Goal: Information Seeking & Learning: Learn about a topic

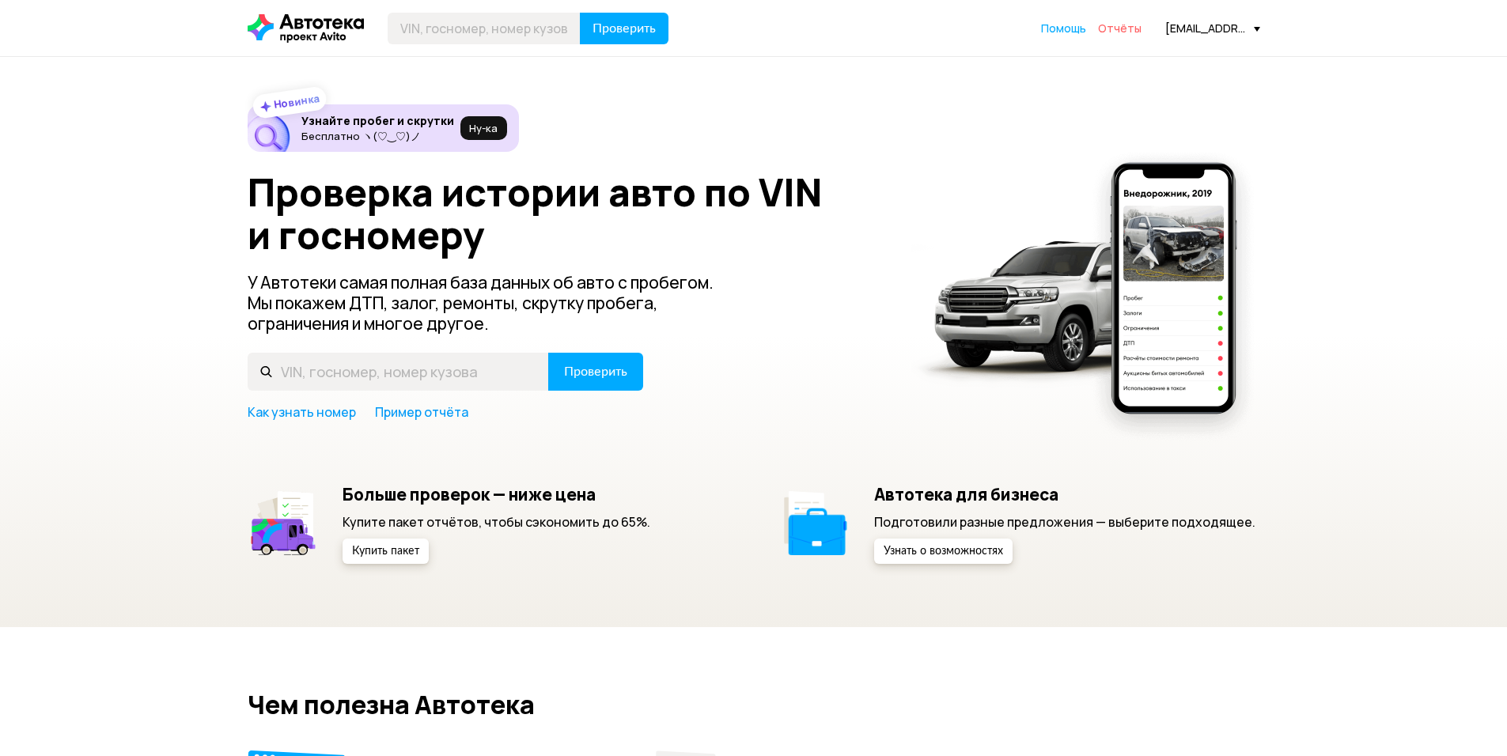
click at [1110, 26] on span "Отчёты" at bounding box center [1120, 28] width 44 height 15
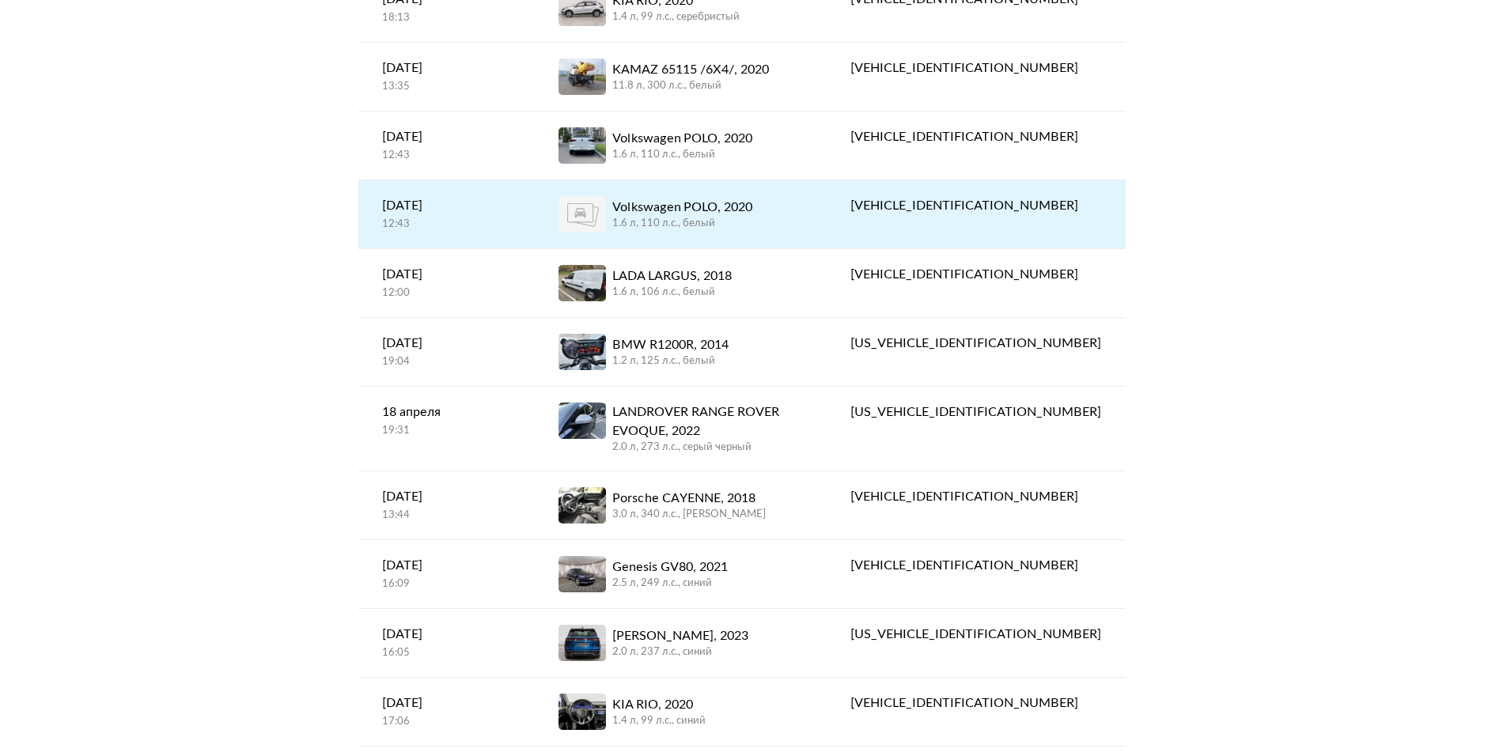
scroll to position [396, 0]
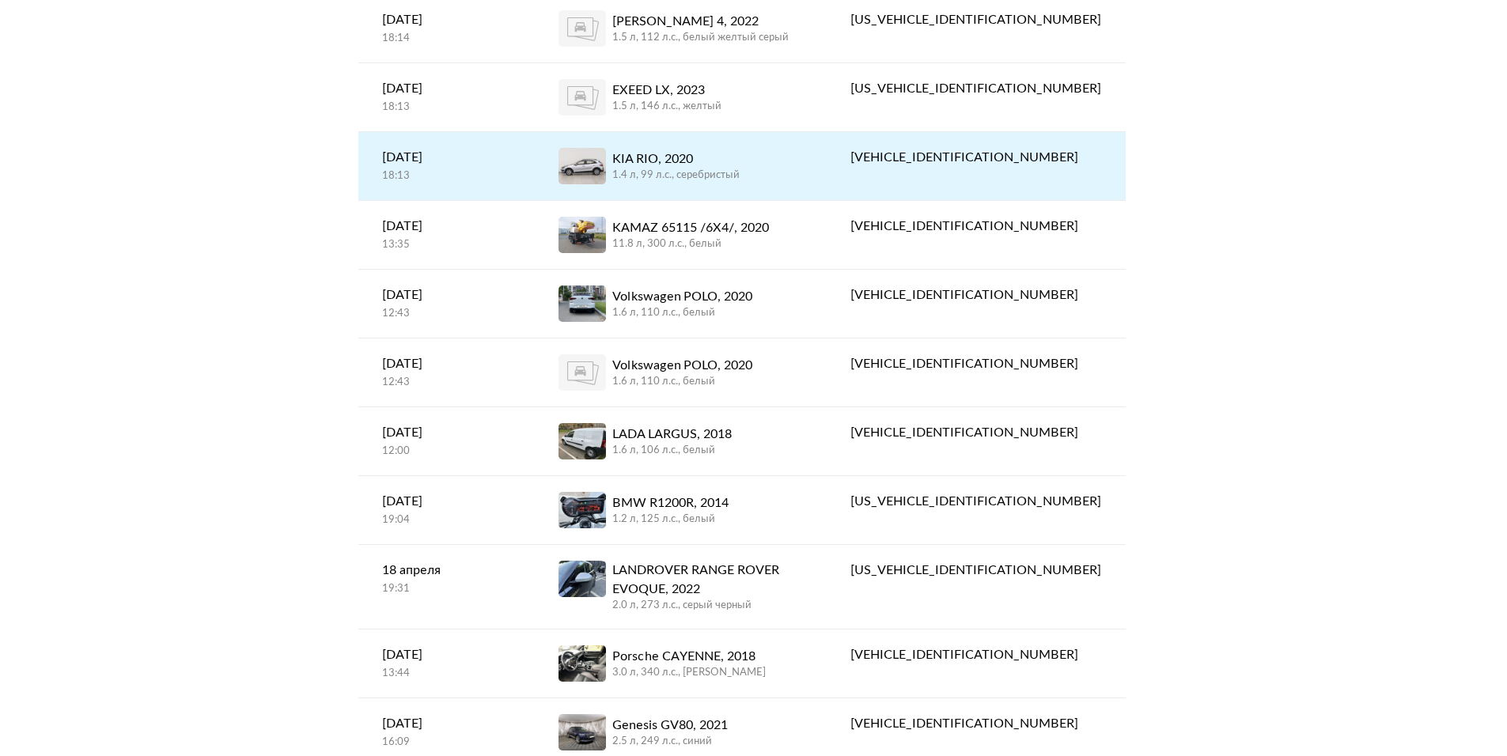
click at [724, 161] on div "KIA RIO, 2020" at bounding box center [675, 159] width 127 height 19
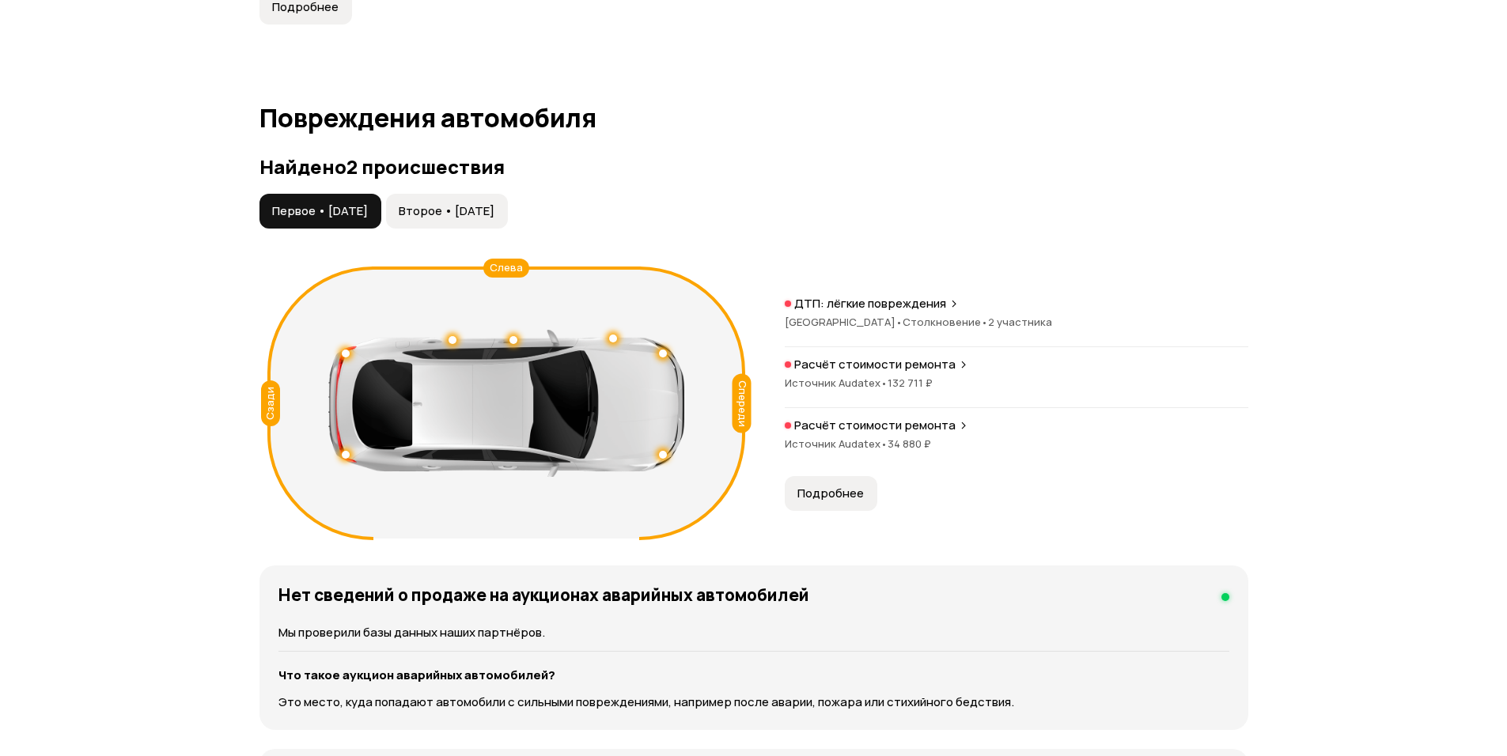
scroll to position [1582, 0]
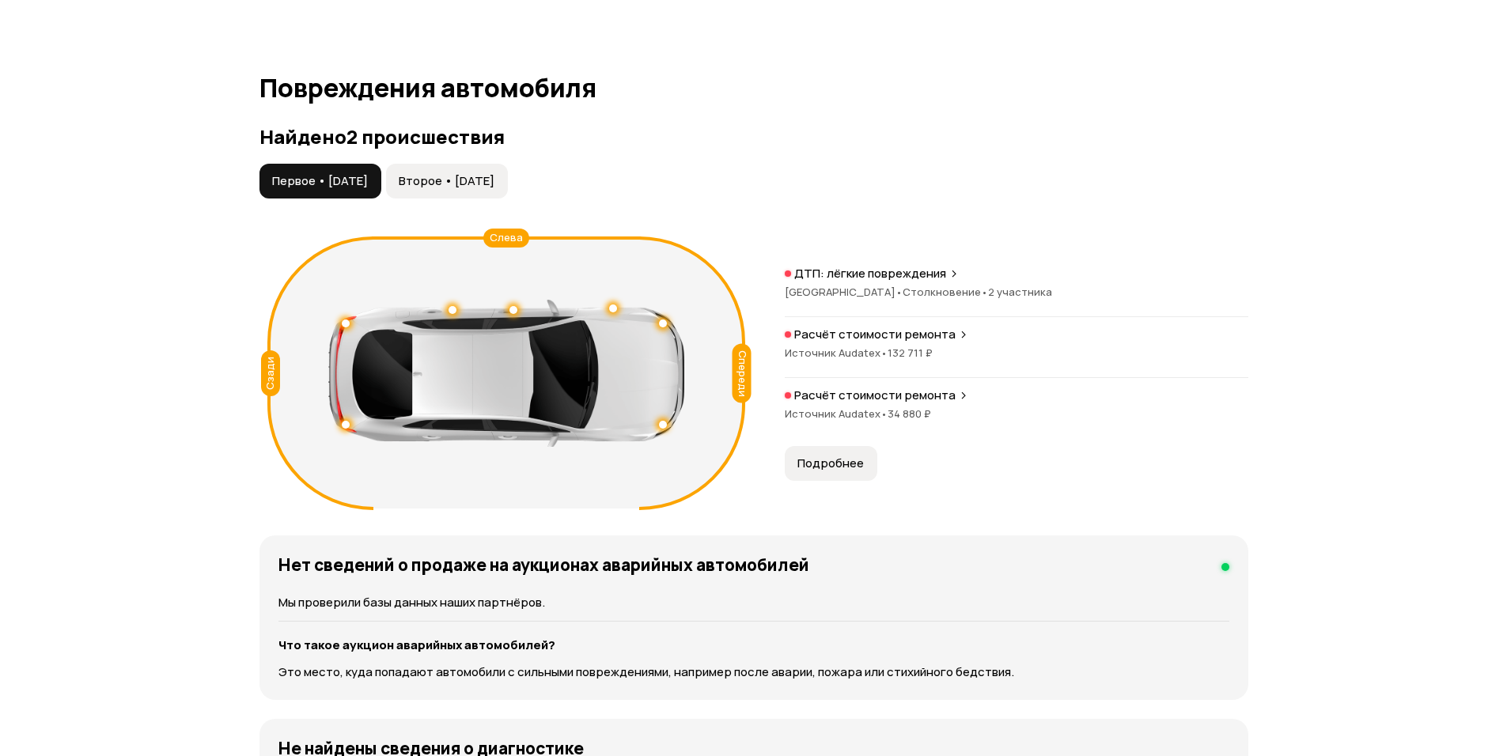
click at [263, 371] on div "Сзади" at bounding box center [270, 373] width 19 height 46
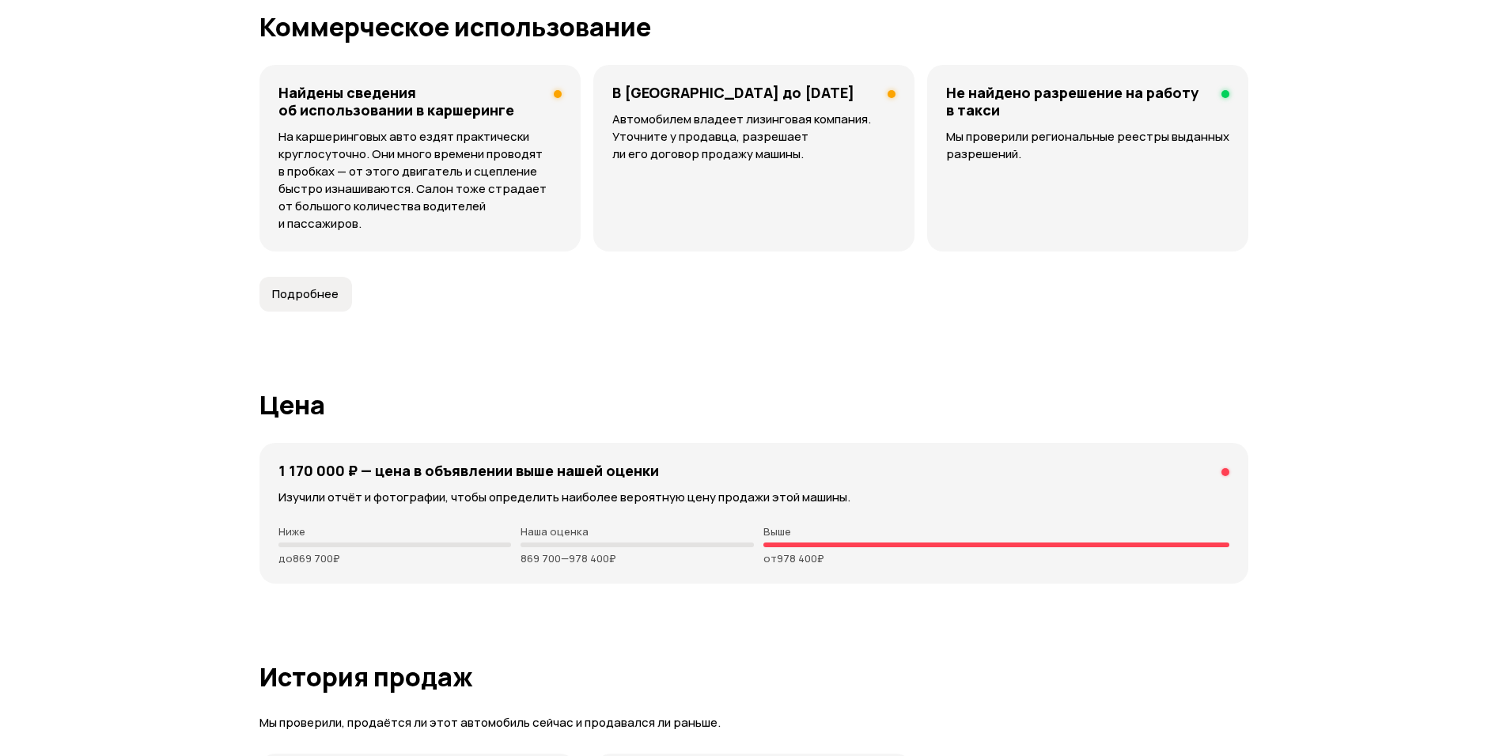
scroll to position [4272, 0]
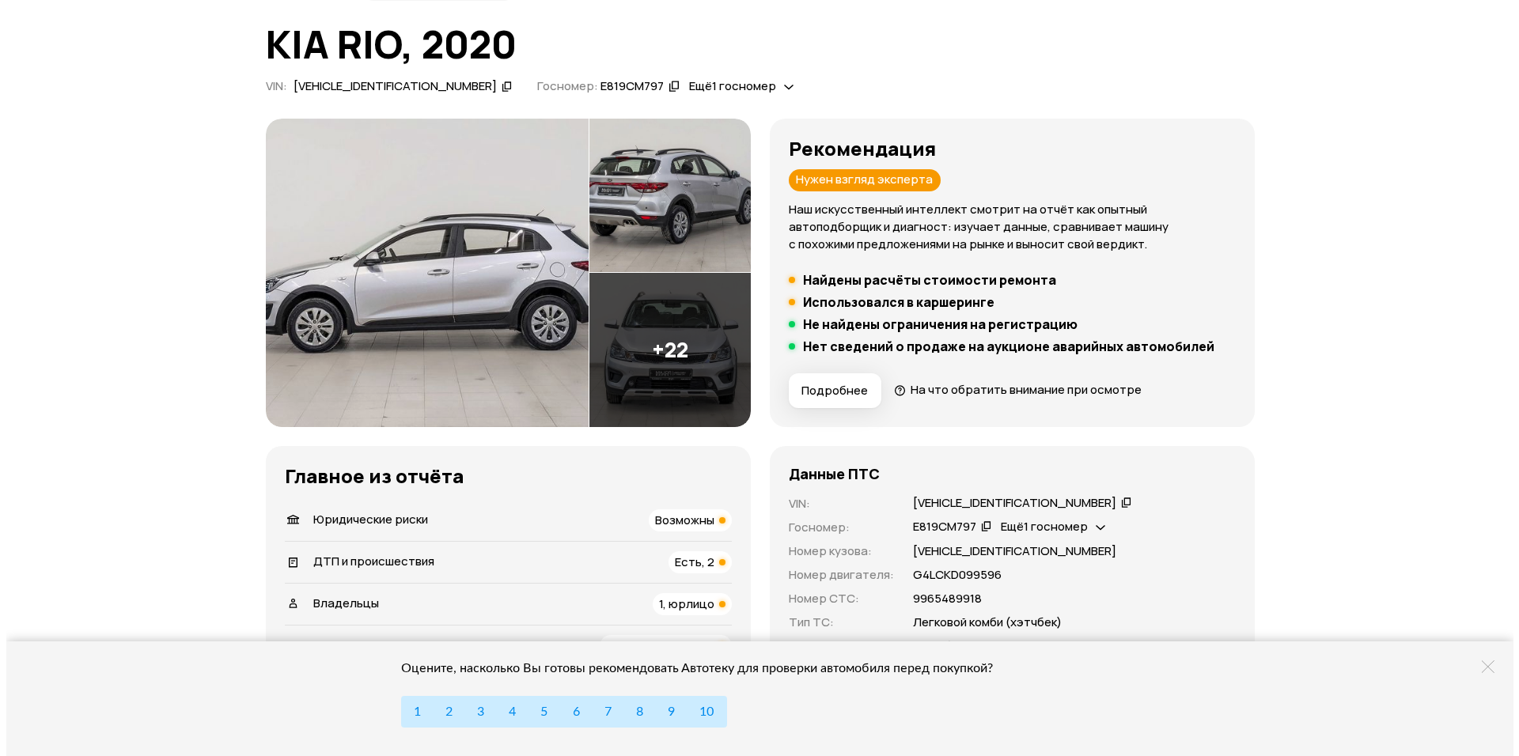
scroll to position [0, 0]
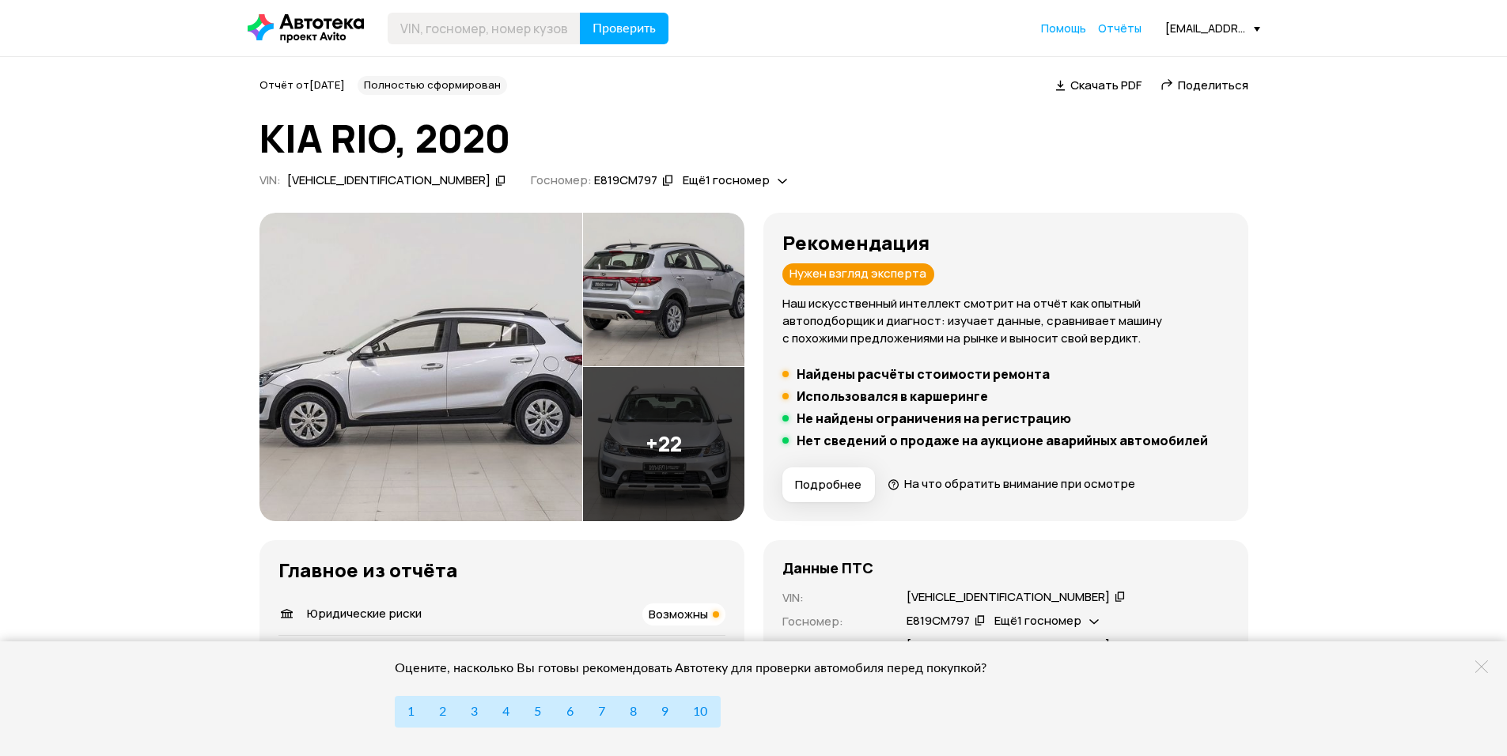
click at [514, 344] on img at bounding box center [420, 367] width 323 height 309
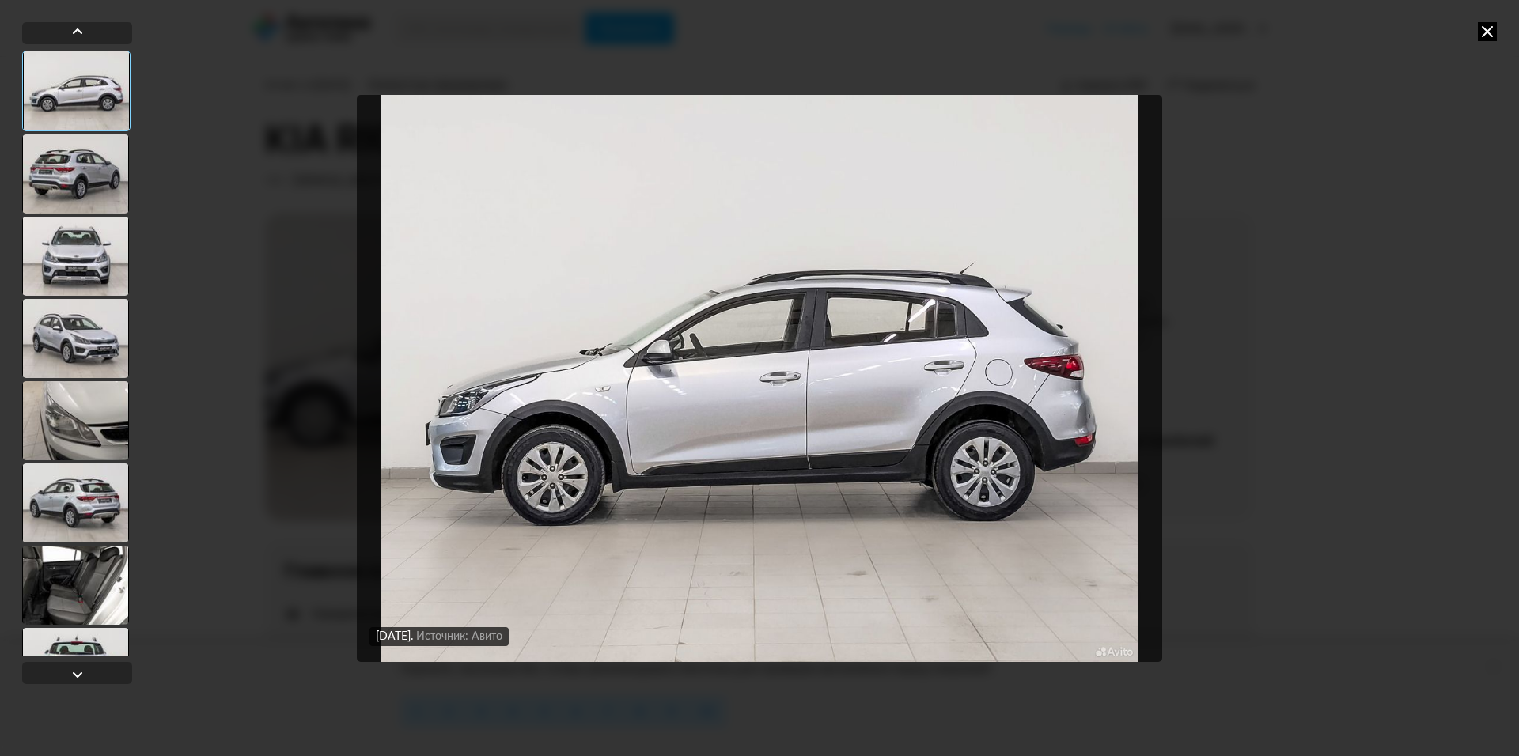
click at [67, 157] on div at bounding box center [75, 173] width 107 height 79
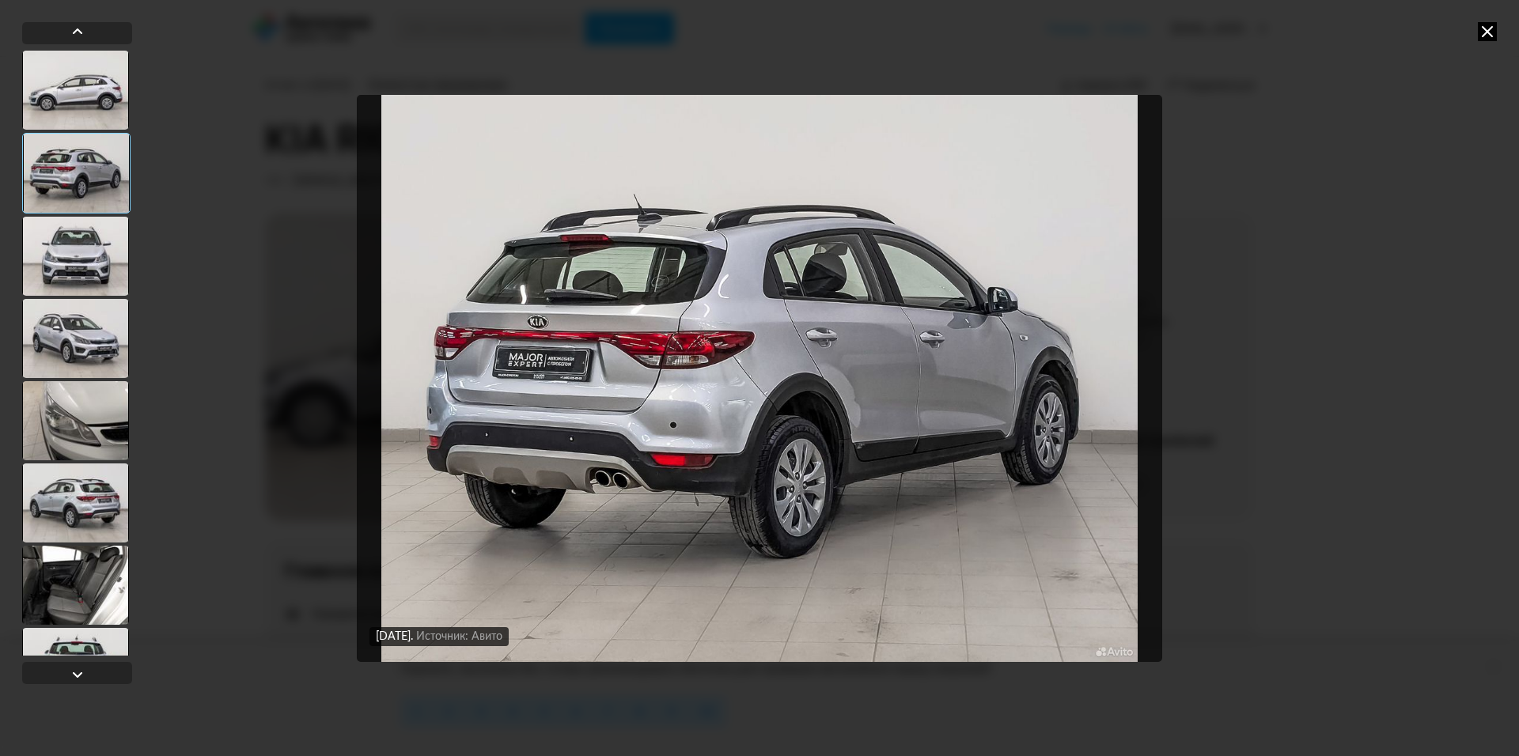
click at [81, 244] on div at bounding box center [75, 256] width 107 height 79
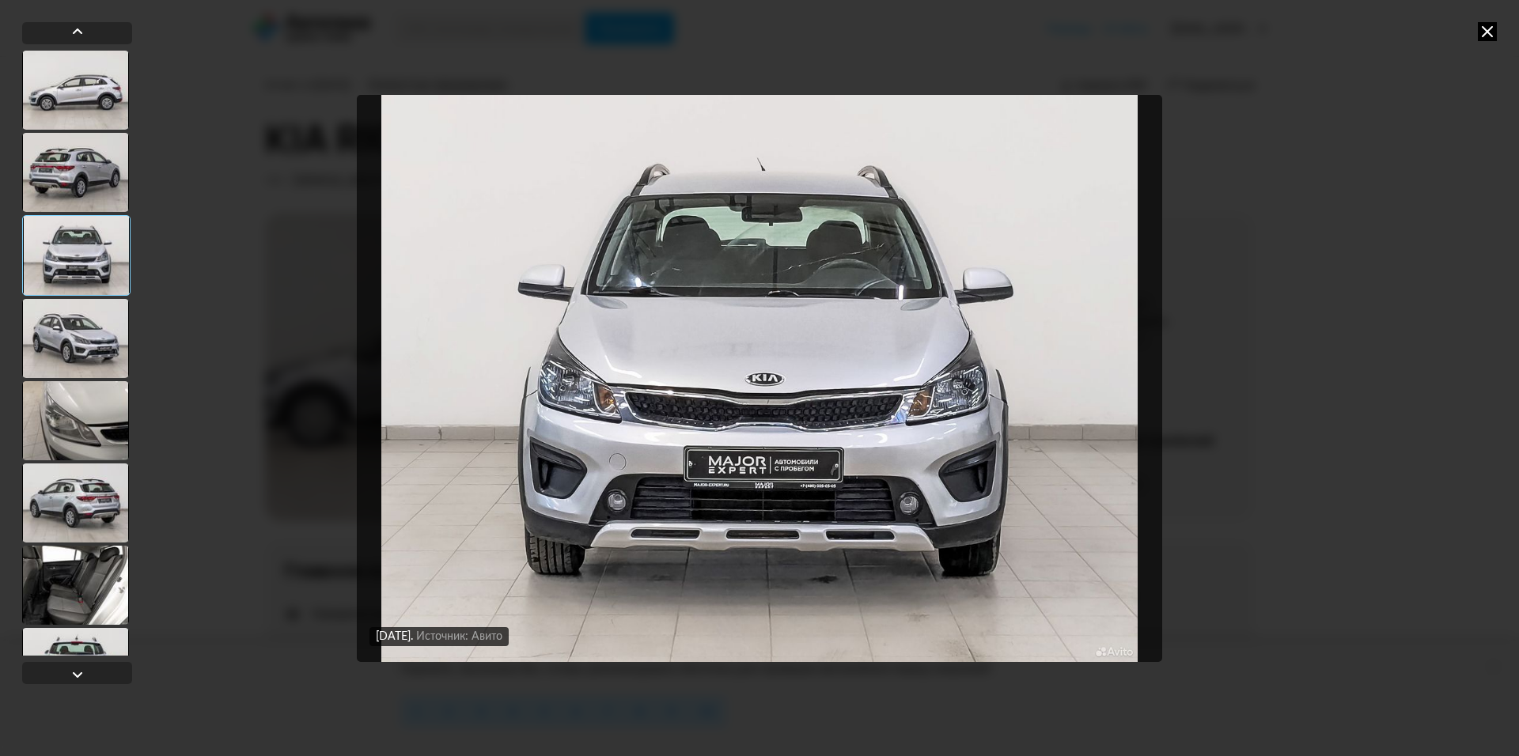
click at [99, 359] on div at bounding box center [75, 338] width 107 height 79
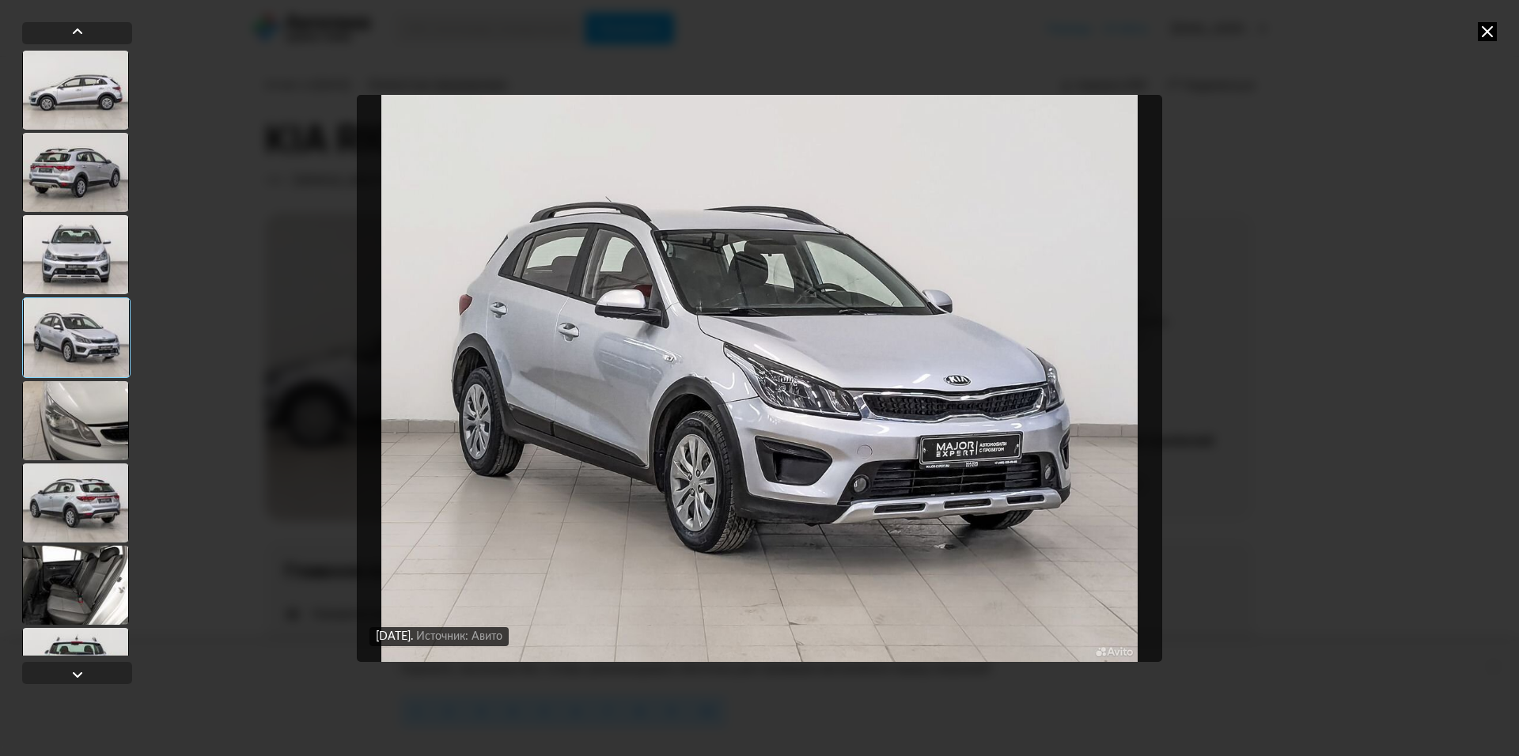
click at [73, 426] on div at bounding box center [75, 420] width 107 height 79
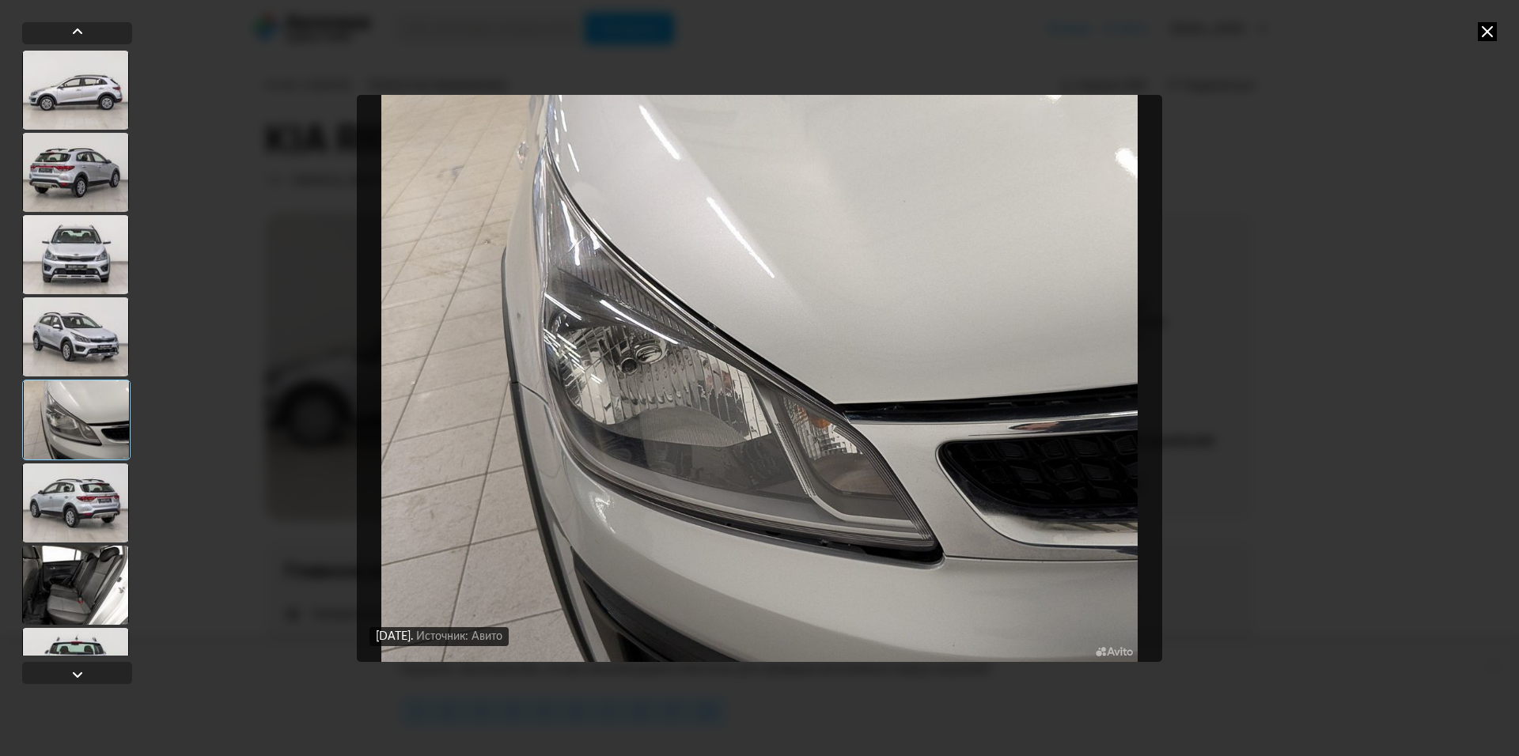
click at [84, 490] on div at bounding box center [75, 503] width 107 height 79
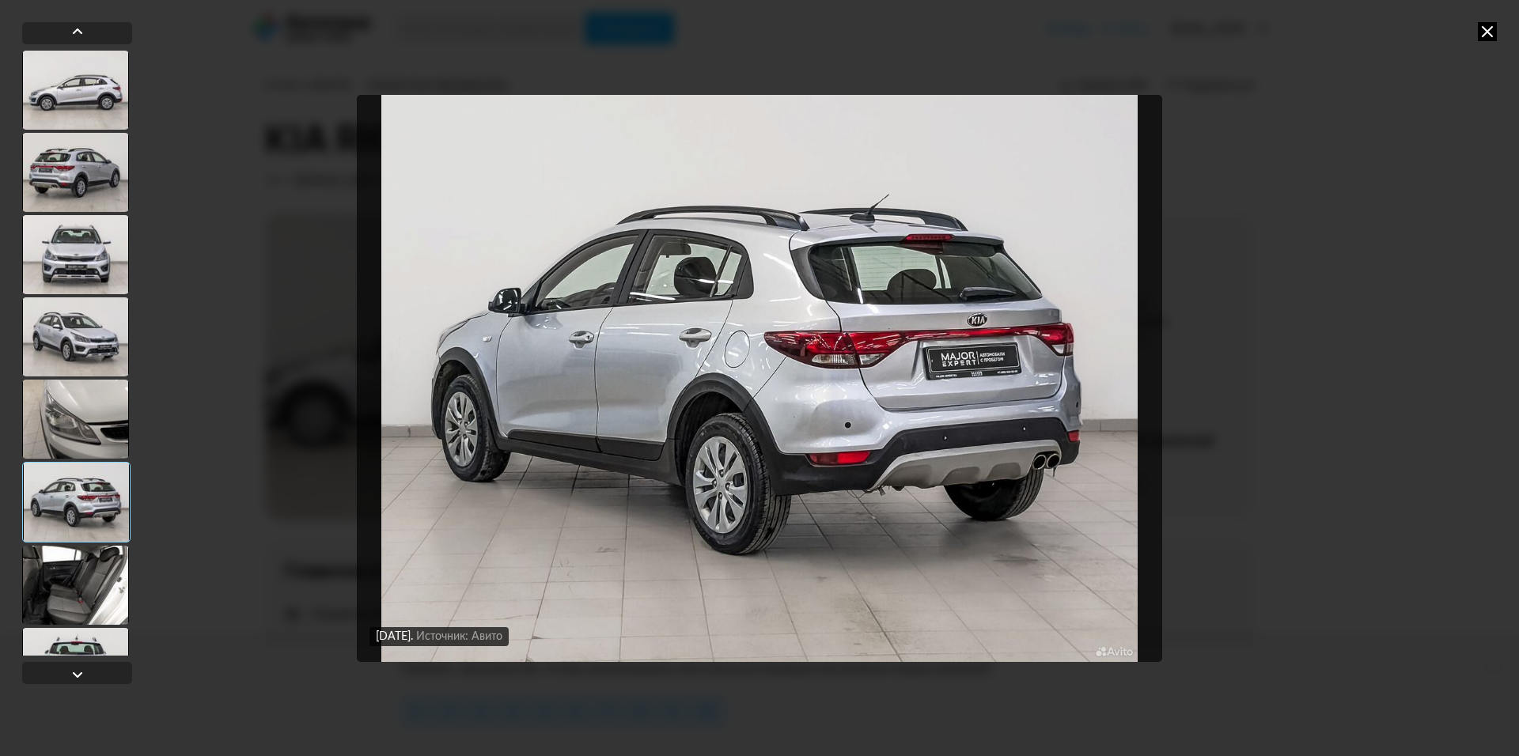
click at [97, 606] on div at bounding box center [75, 585] width 107 height 79
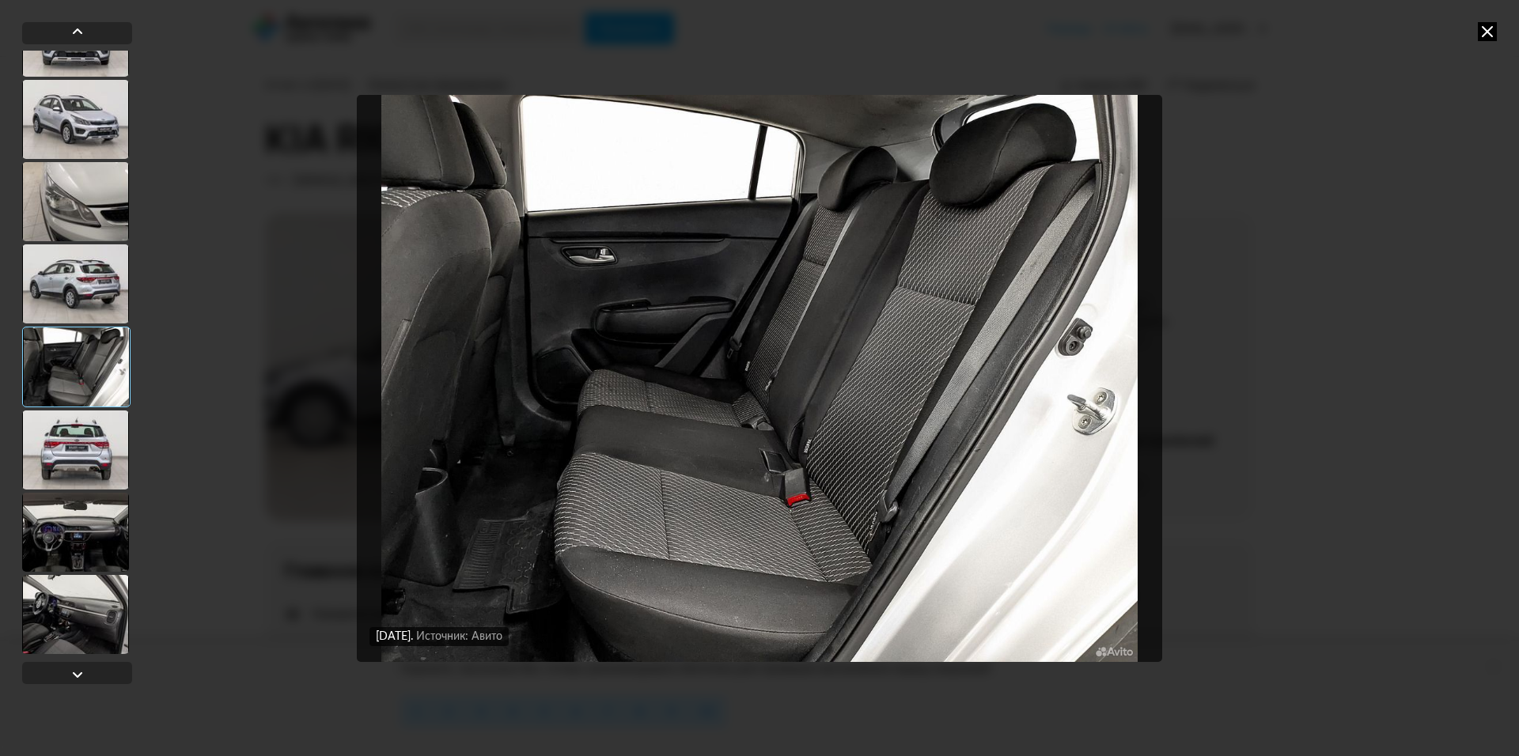
scroll to position [237, 0]
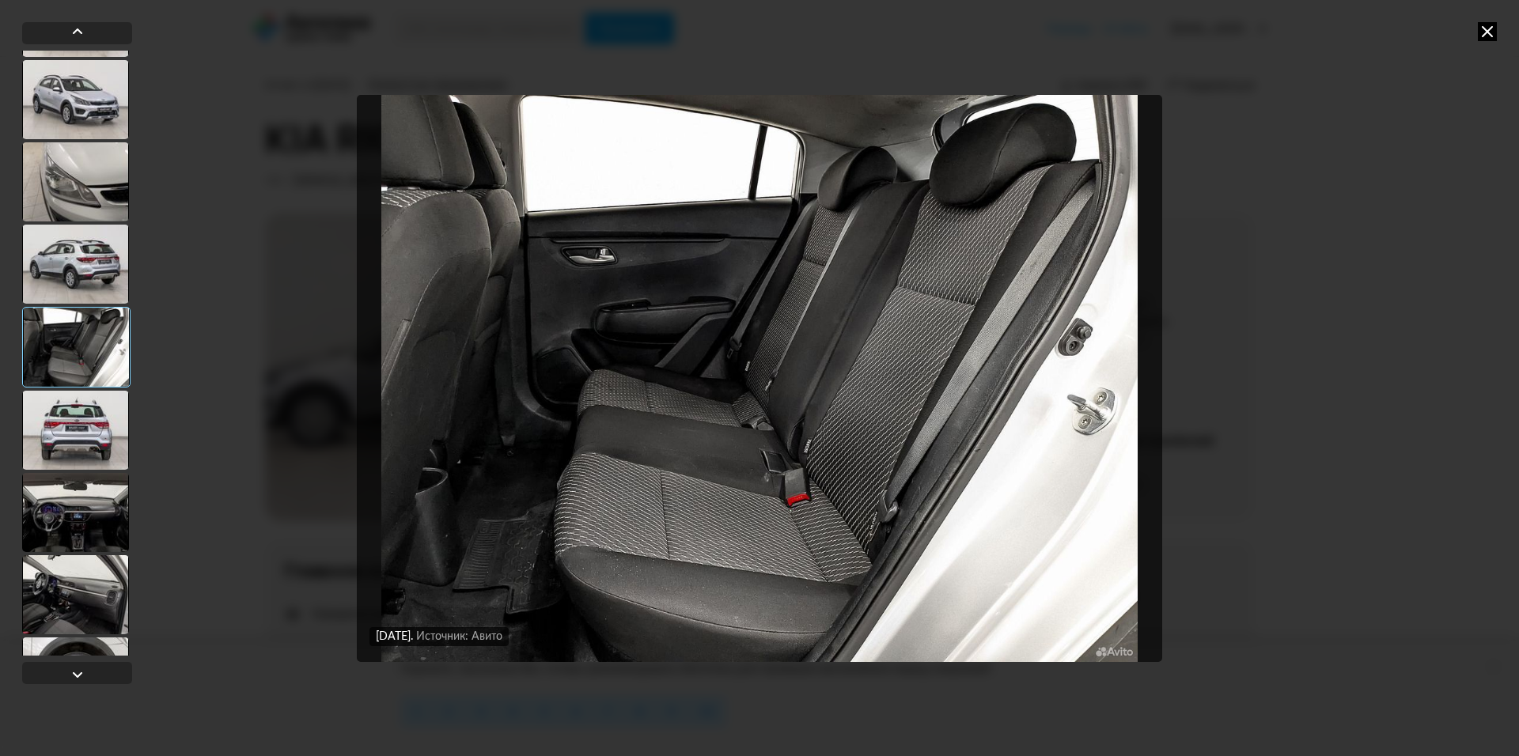
click at [85, 450] on div at bounding box center [75, 430] width 107 height 79
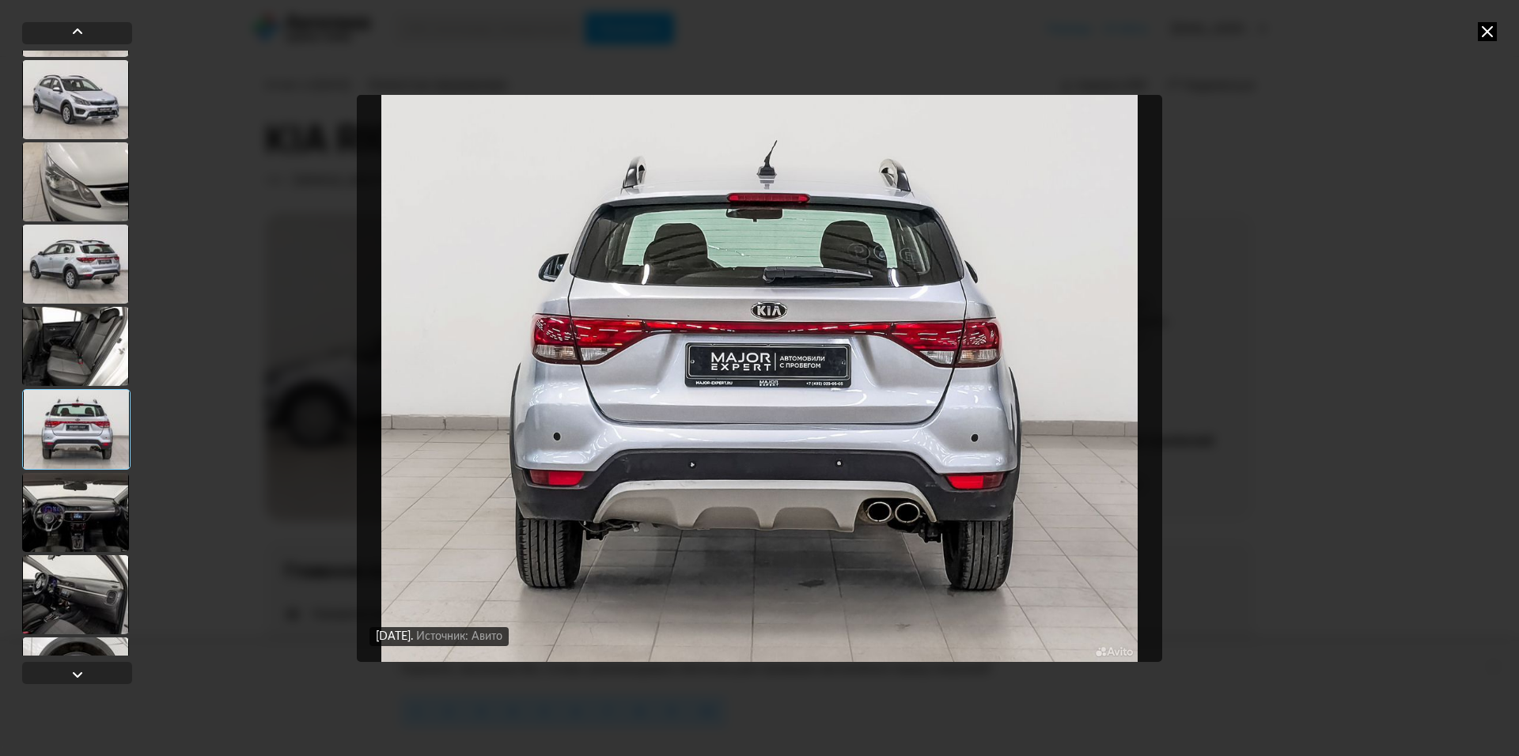
click at [73, 517] on div at bounding box center [75, 512] width 107 height 79
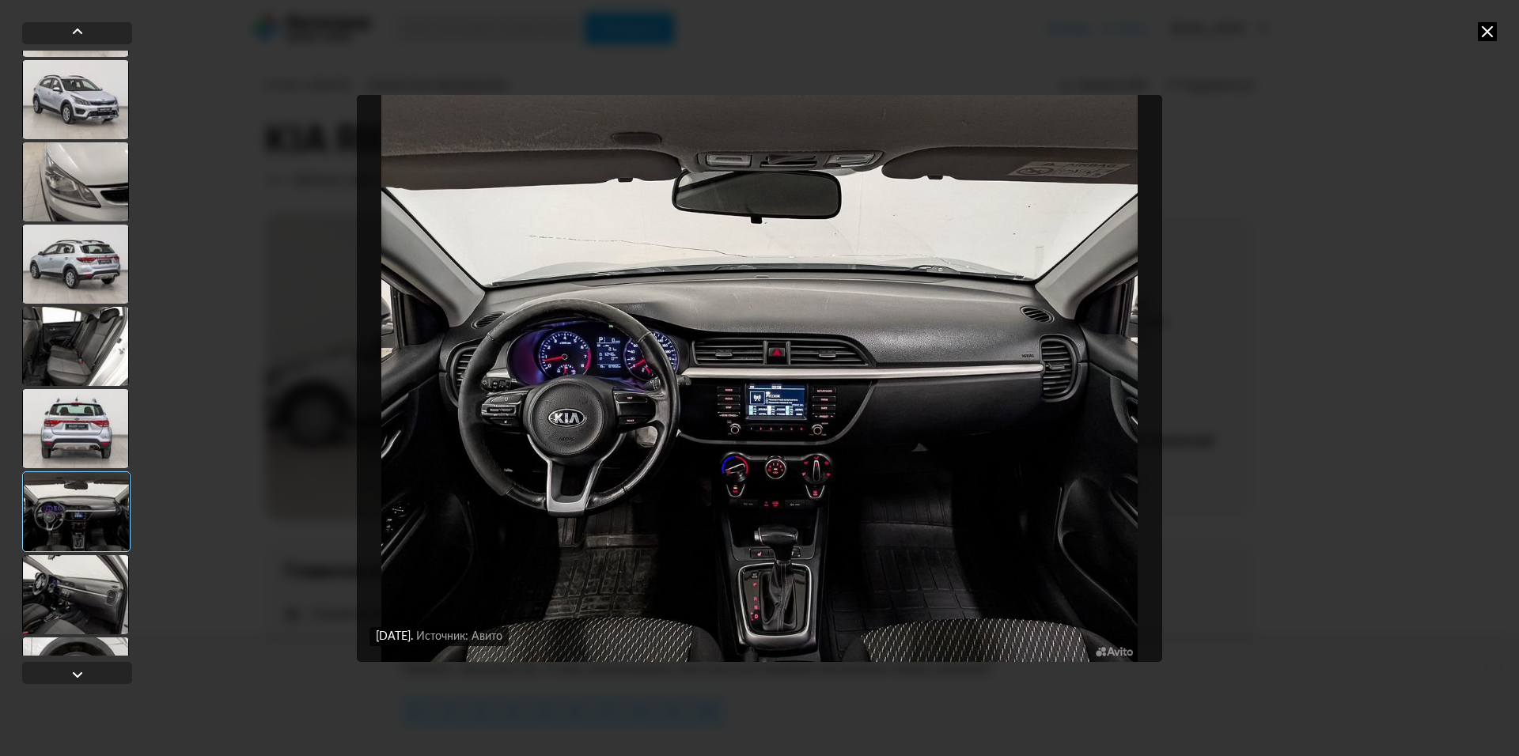
click at [14, 596] on div "[DATE] Источник: Авито [DATE] Источник: Авито [DATE] Источник: Авито [DATE] Ист…" at bounding box center [759, 378] width 1519 height 756
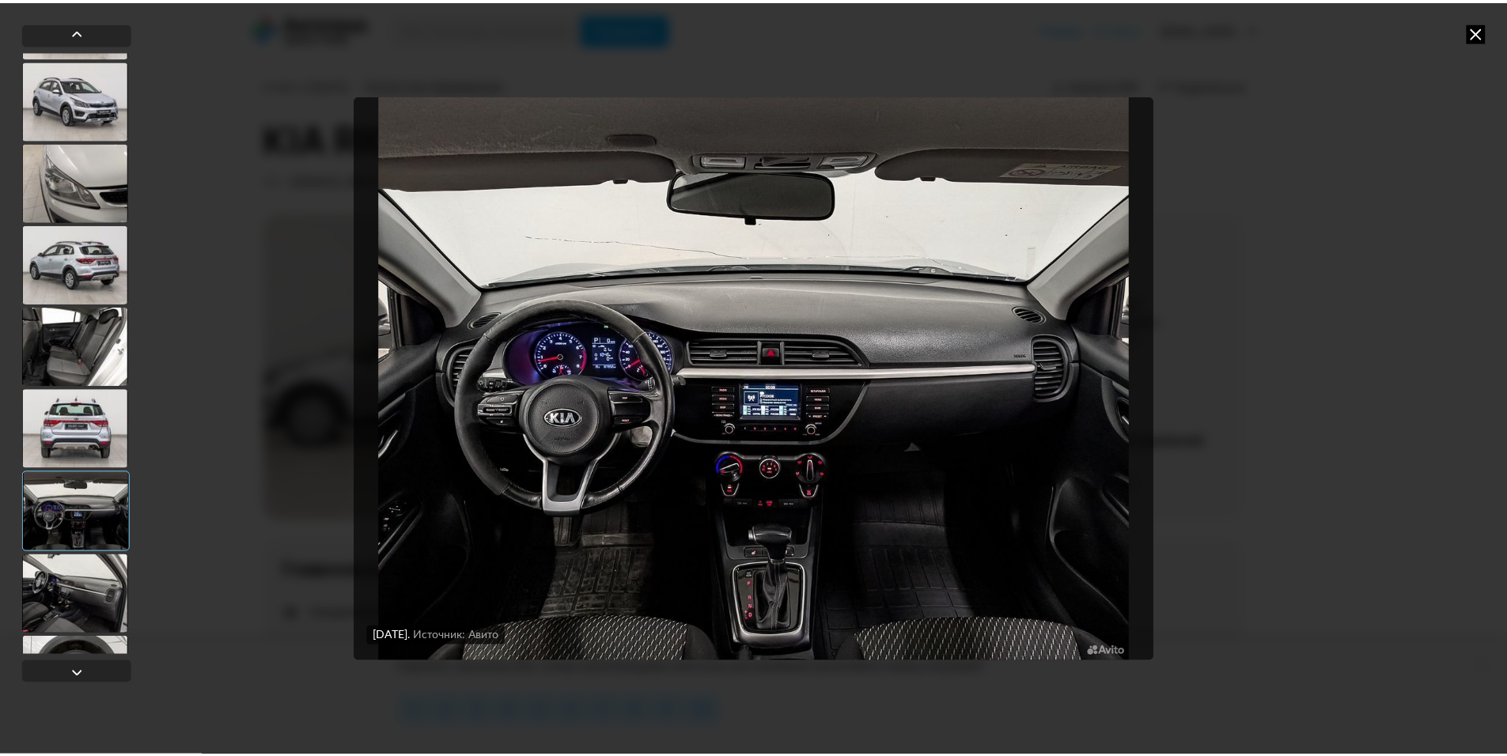
scroll to position [316, 0]
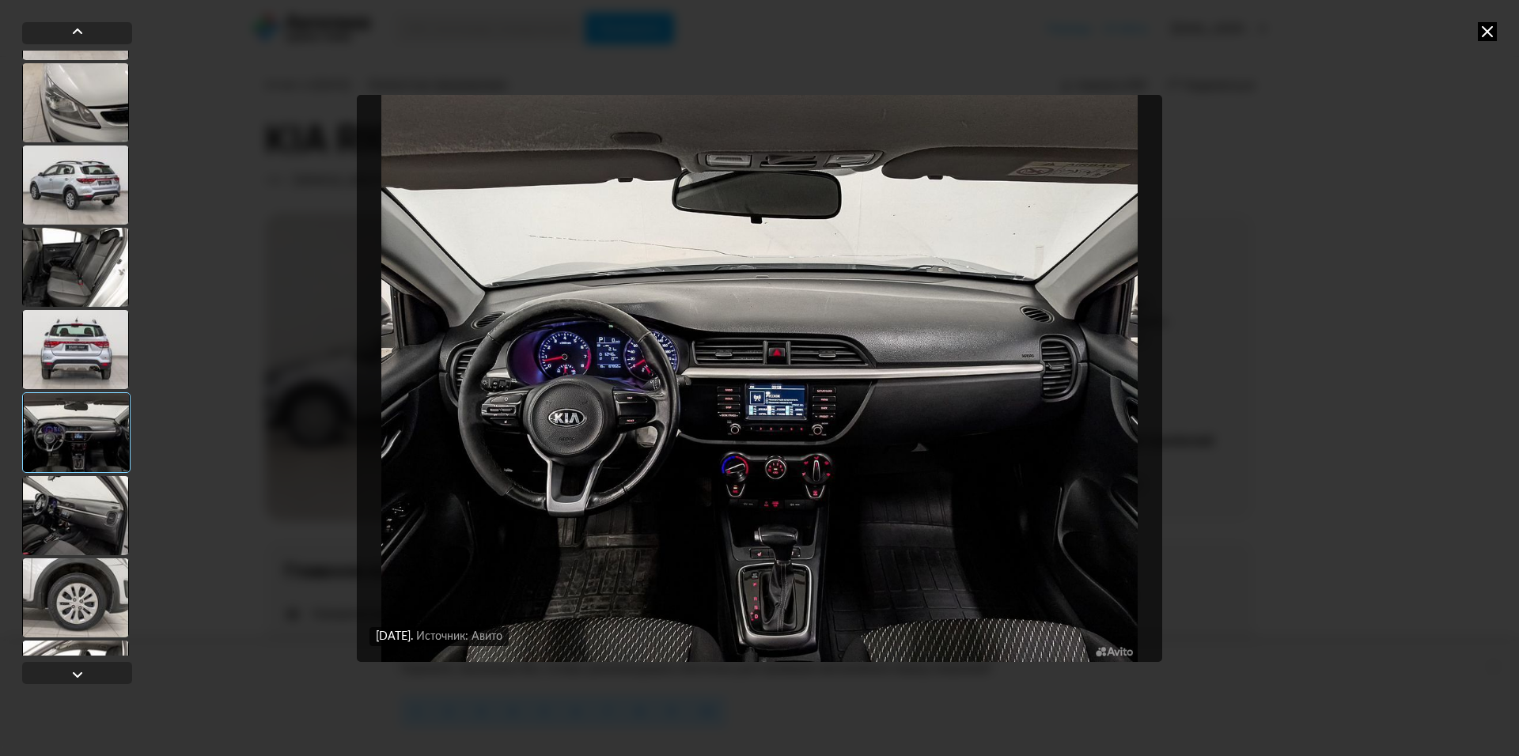
click at [93, 465] on div at bounding box center [76, 432] width 108 height 81
click at [102, 537] on div at bounding box center [75, 515] width 107 height 79
click at [107, 570] on div at bounding box center [75, 597] width 107 height 79
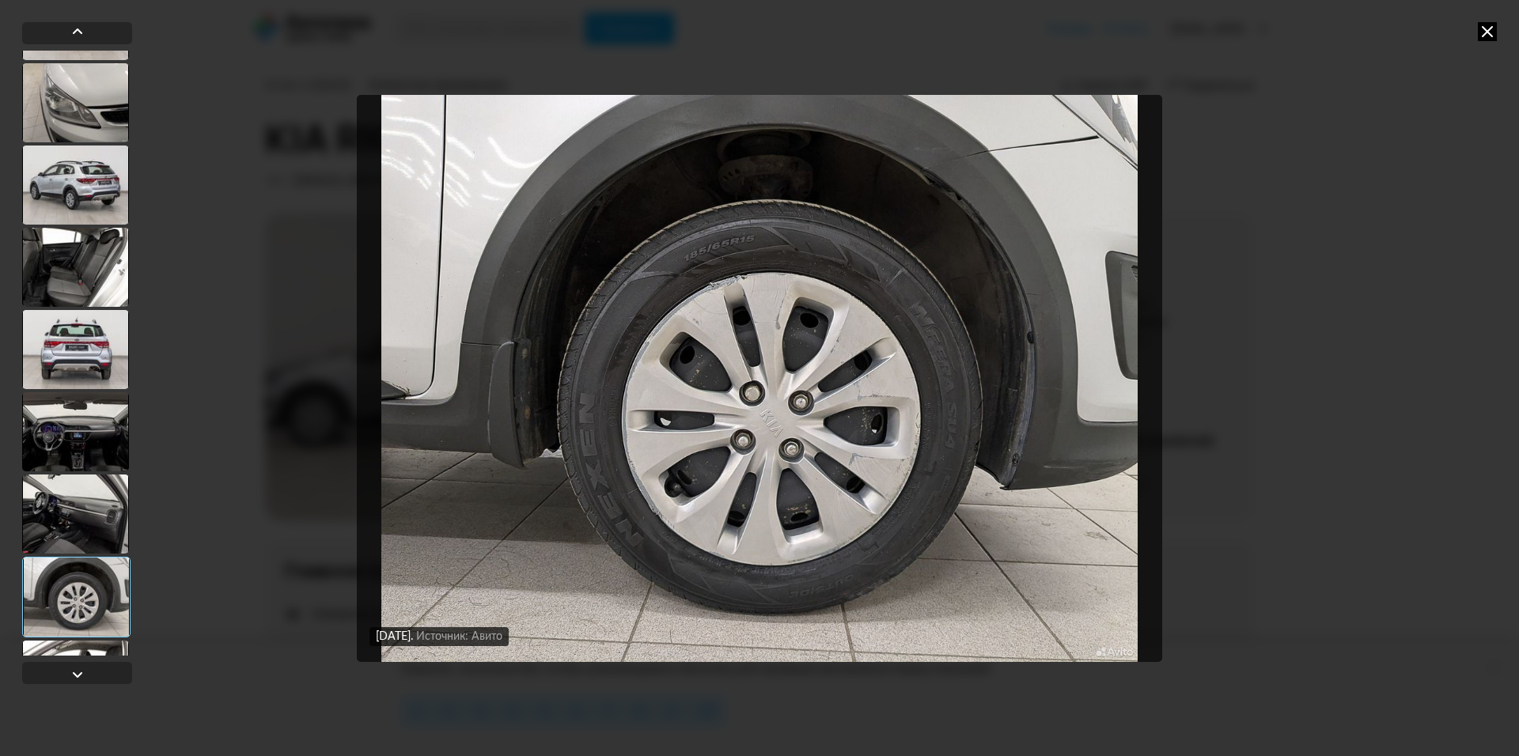
click at [1489, 38] on icon at bounding box center [1487, 31] width 19 height 19
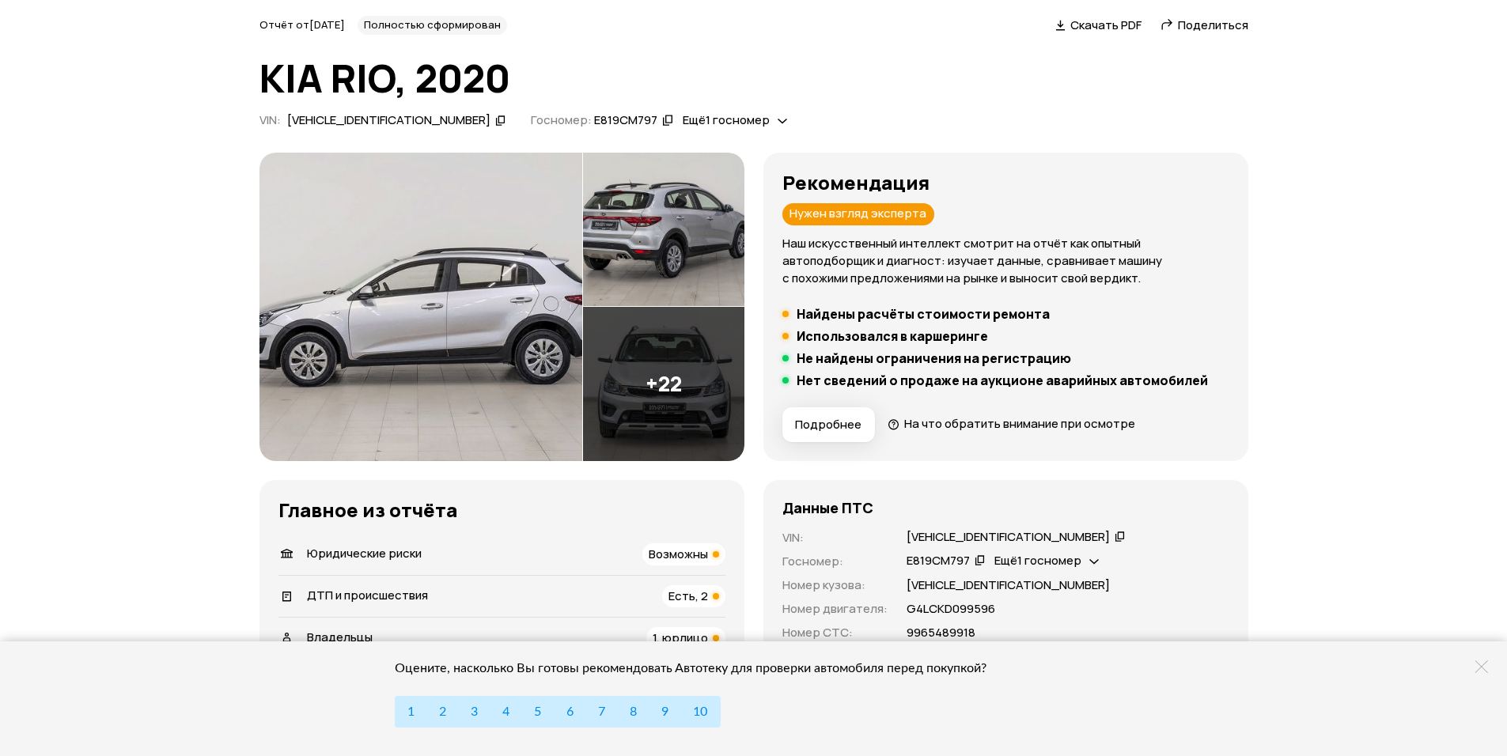
scroll to position [158, 0]
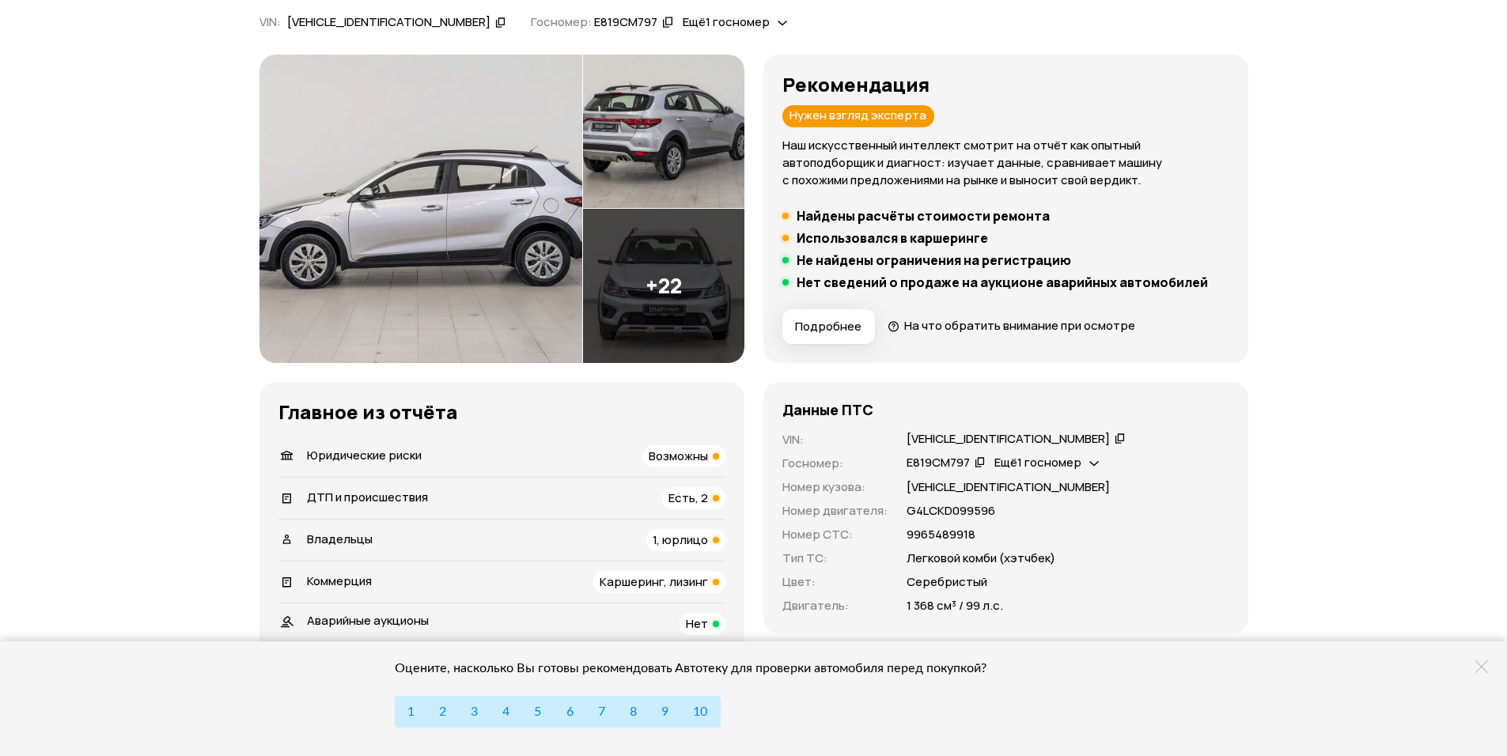
drag, startPoint x: 1481, startPoint y: 668, endPoint x: 1402, endPoint y: 621, distance: 91.8
click at [1481, 667] on icon at bounding box center [1481, 667] width 13 height 13
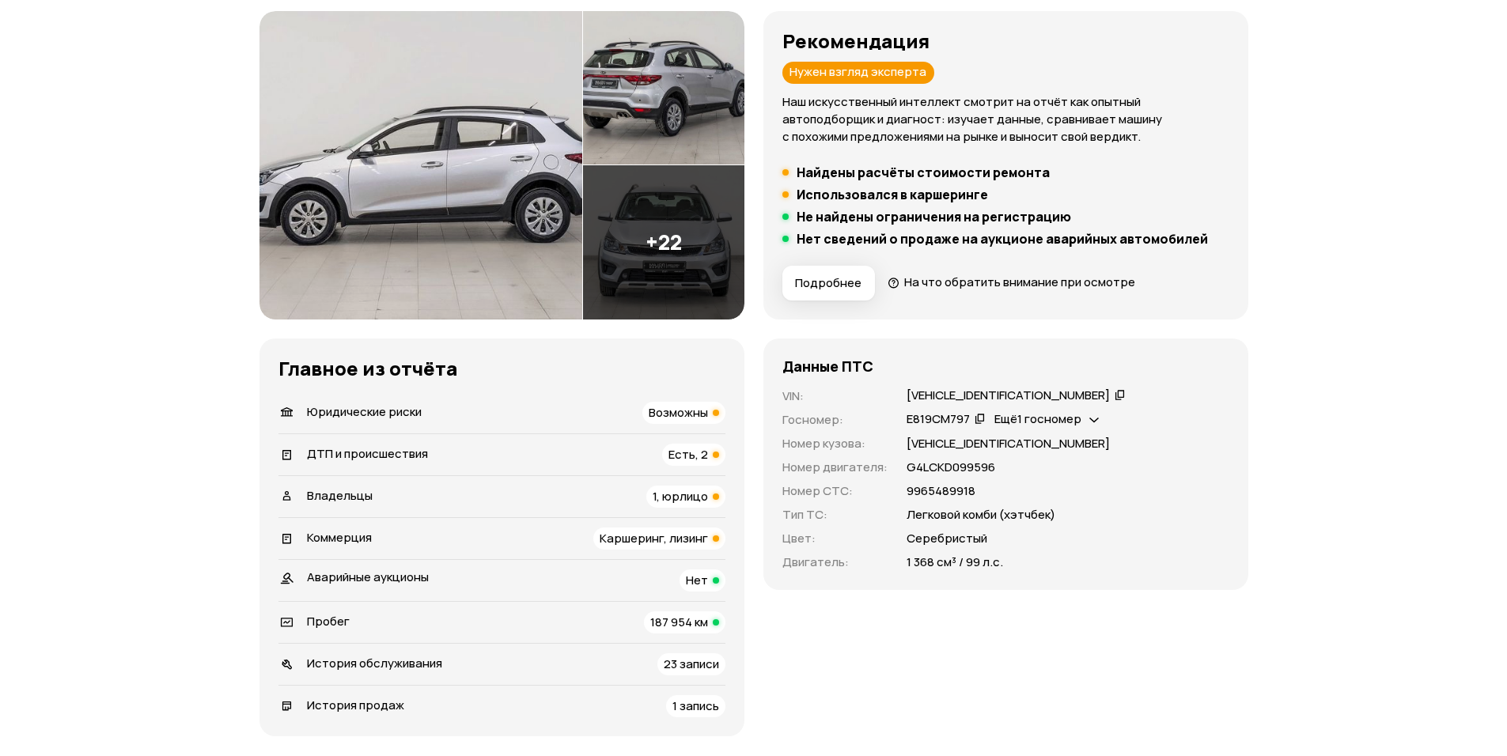
scroll to position [237, 0]
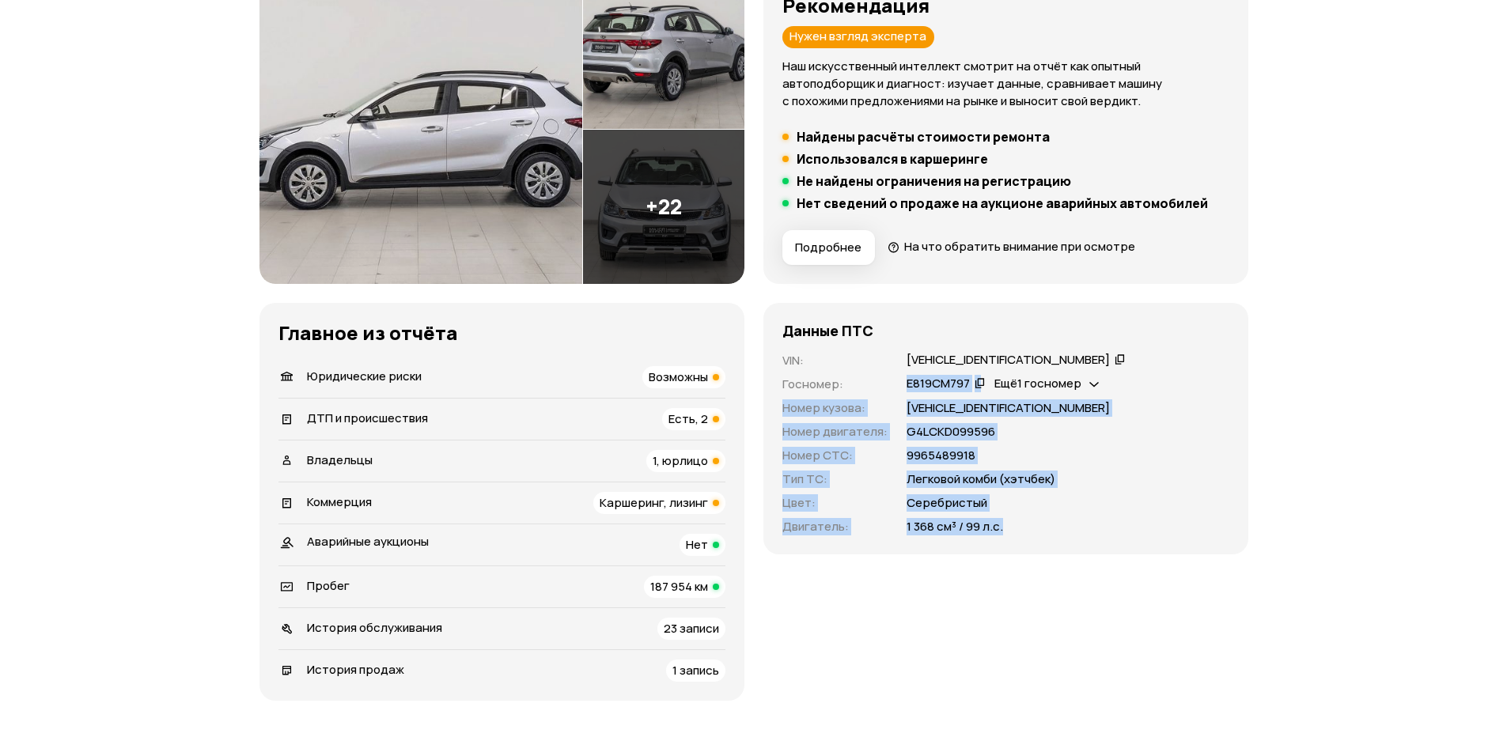
drag, startPoint x: 1037, startPoint y: 524, endPoint x: 867, endPoint y: 392, distance: 215.4
click at [856, 373] on div "VIN : [VEHICLE_IDENTIFICATION_NUMBER]   Госномер : Е819СМ797   Ещё 1 госномер  …" at bounding box center [1005, 444] width 447 height 184
click at [937, 494] on p "Серебристый" at bounding box center [947, 502] width 81 height 17
